Goal: Task Accomplishment & Management: Use online tool/utility

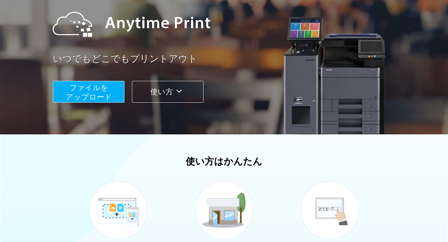
scroll to position [78, 0]
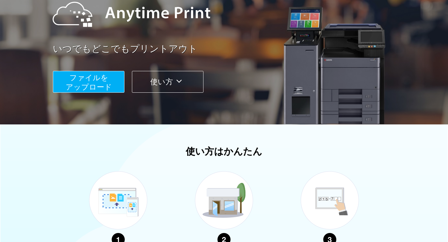
click at [96, 83] on button "ファイルを ​​アップロード" at bounding box center [89, 82] width 72 height 22
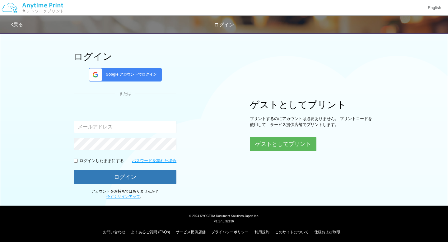
scroll to position [25, 0]
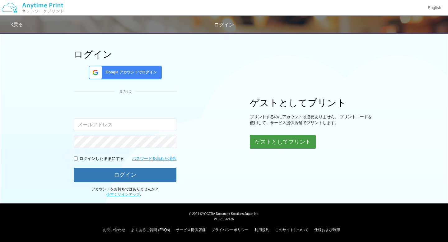
click at [290, 143] on button "ゲストとしてプリント" at bounding box center [283, 142] width 66 height 14
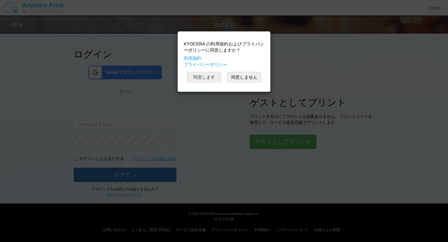
click at [215, 76] on button "同意します" at bounding box center [204, 77] width 34 height 11
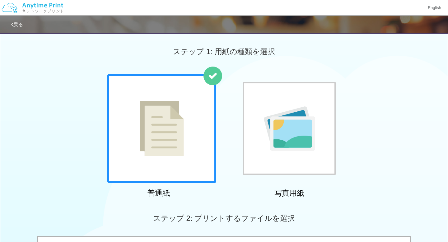
click at [171, 140] on img at bounding box center [162, 128] width 44 height 55
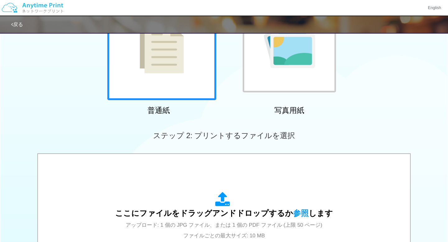
scroll to position [200, 0]
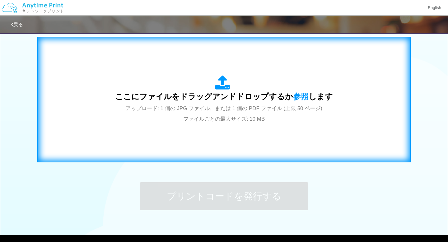
click at [205, 110] on span "アップロード: 1 個の JPG ファイル、または 1 個の PDF ファイル (上限 50 ページ) ファイルごとの最大サイズ: 10 MB" at bounding box center [224, 114] width 197 height 16
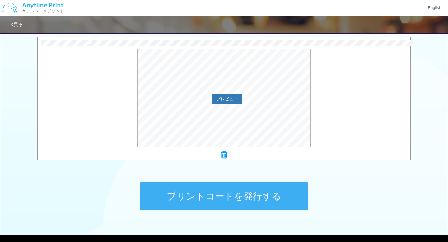
scroll to position [231, 0]
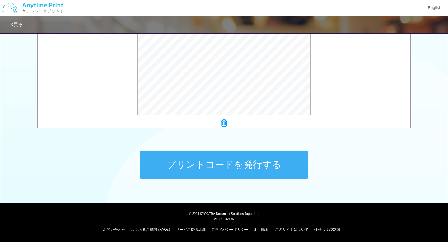
click at [244, 165] on button "プリントコードを発行する" at bounding box center [224, 165] width 168 height 28
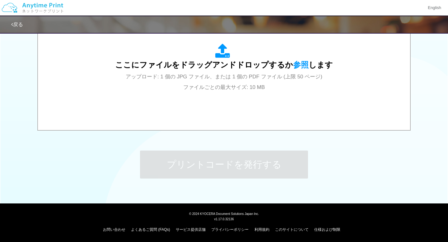
scroll to position [0, 0]
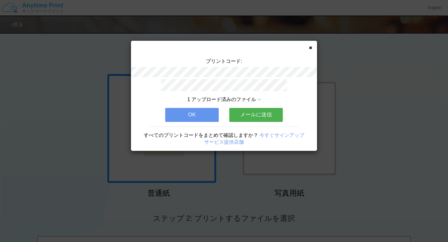
click at [185, 111] on button "OK" at bounding box center [192, 115] width 54 height 14
